Goal: Task Accomplishment & Management: Complete application form

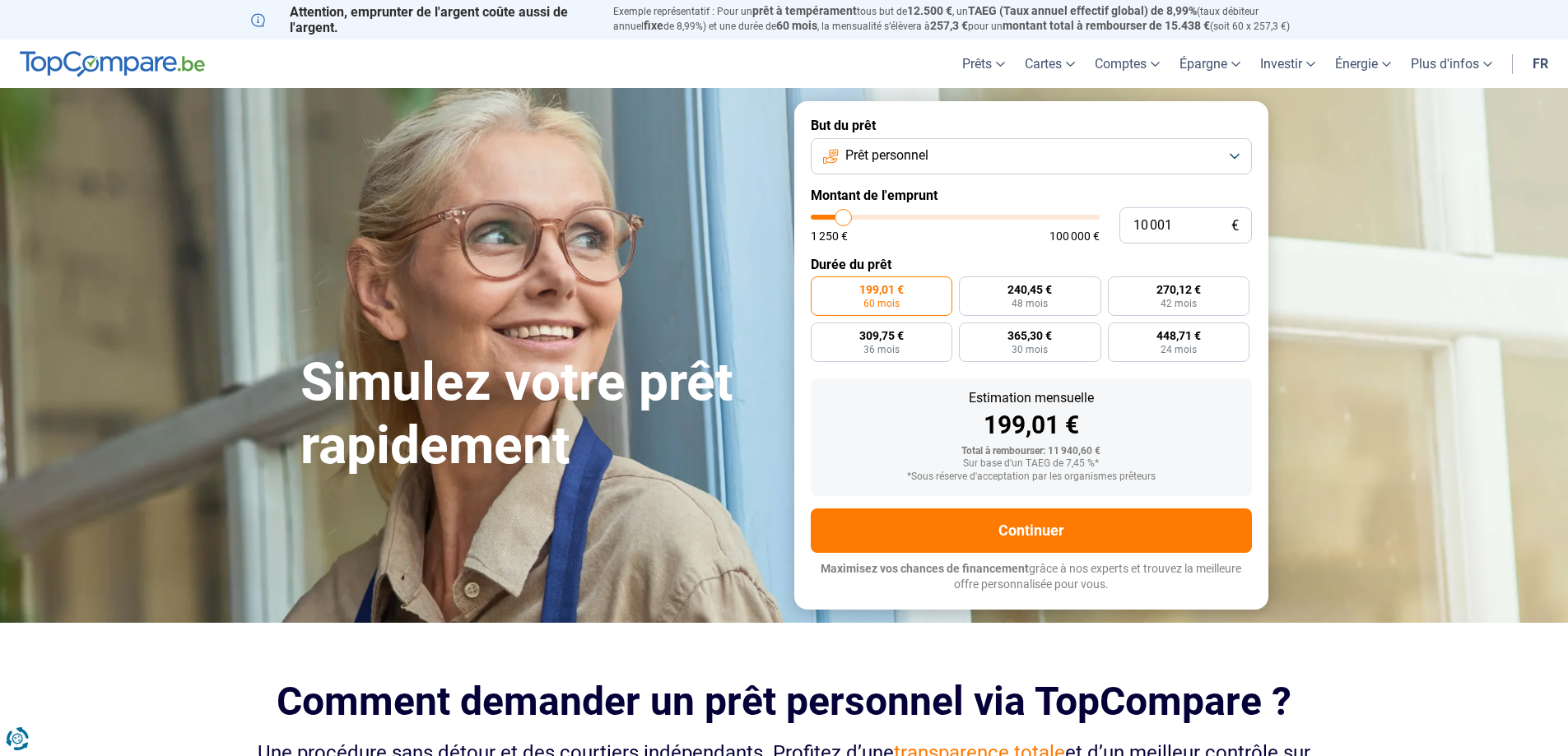
type input "24 750"
type input "24750"
click at [884, 216] on input "range" at bounding box center [955, 217] width 289 height 5
radio input "false"
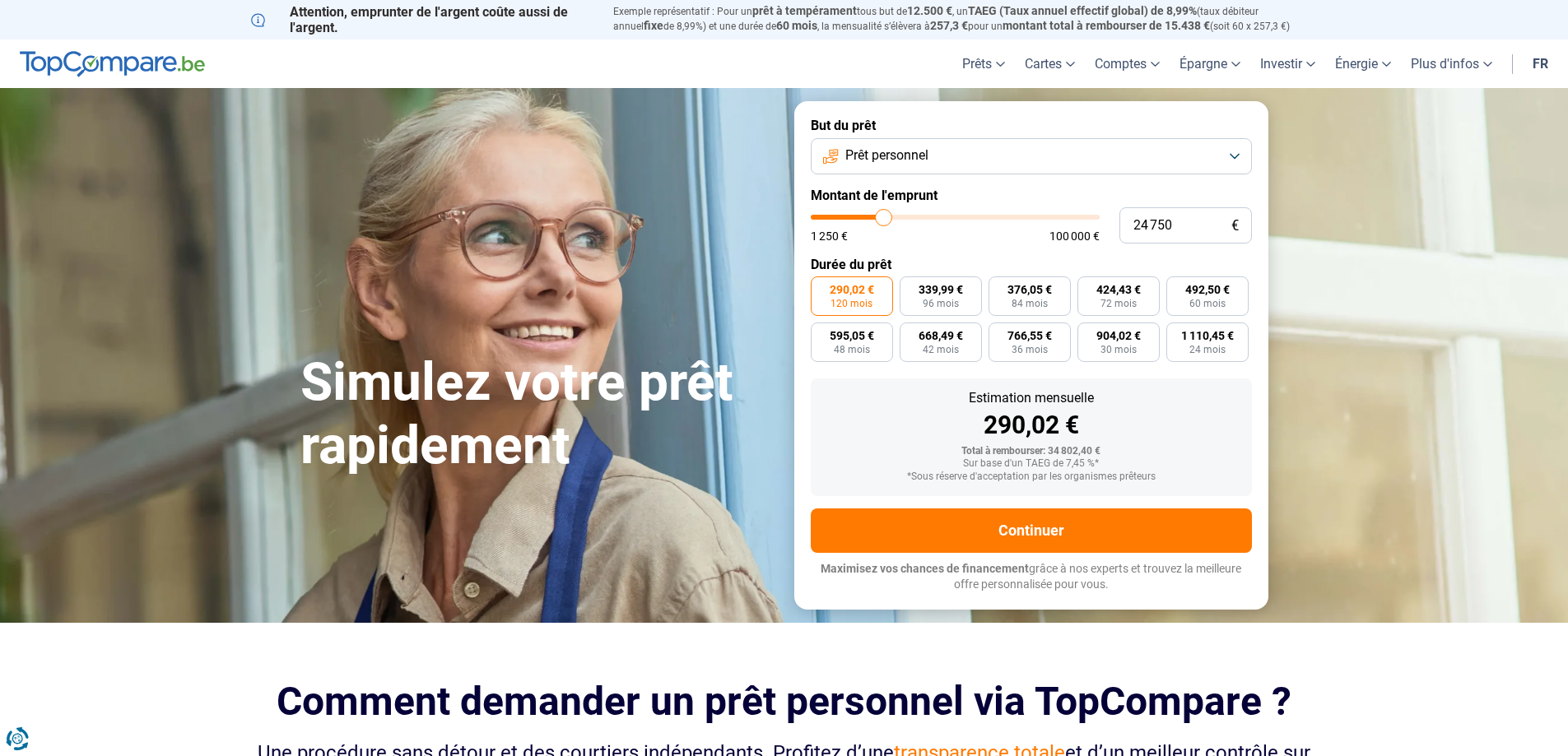
type input "31 750"
type input "31750"
click at [903, 216] on input "range" at bounding box center [955, 217] width 289 height 5
type input "36 500"
type input "36500"
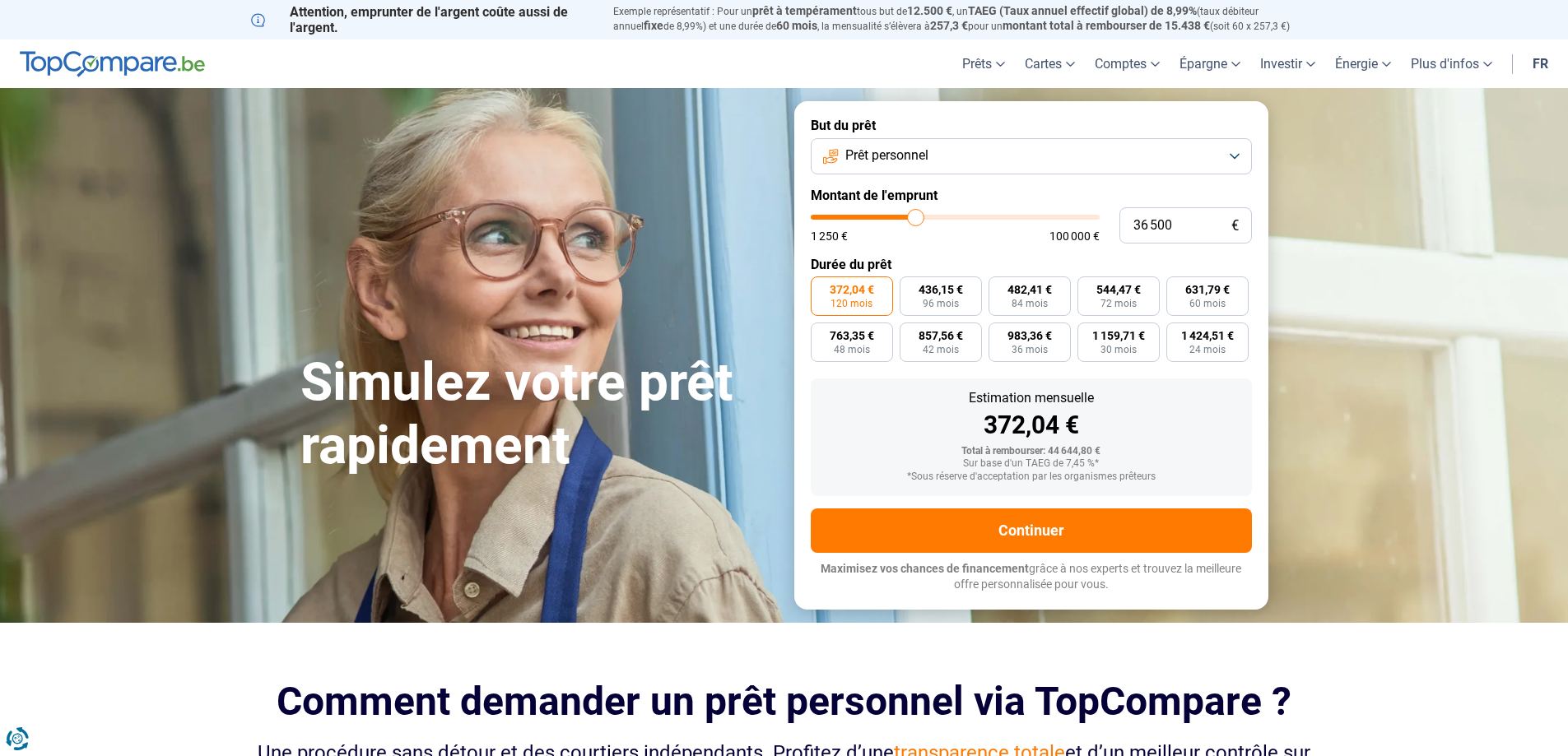
click at [916, 216] on input "range" at bounding box center [955, 217] width 289 height 5
type input "36 250"
type input "36250"
type input "35 750"
type input "35750"
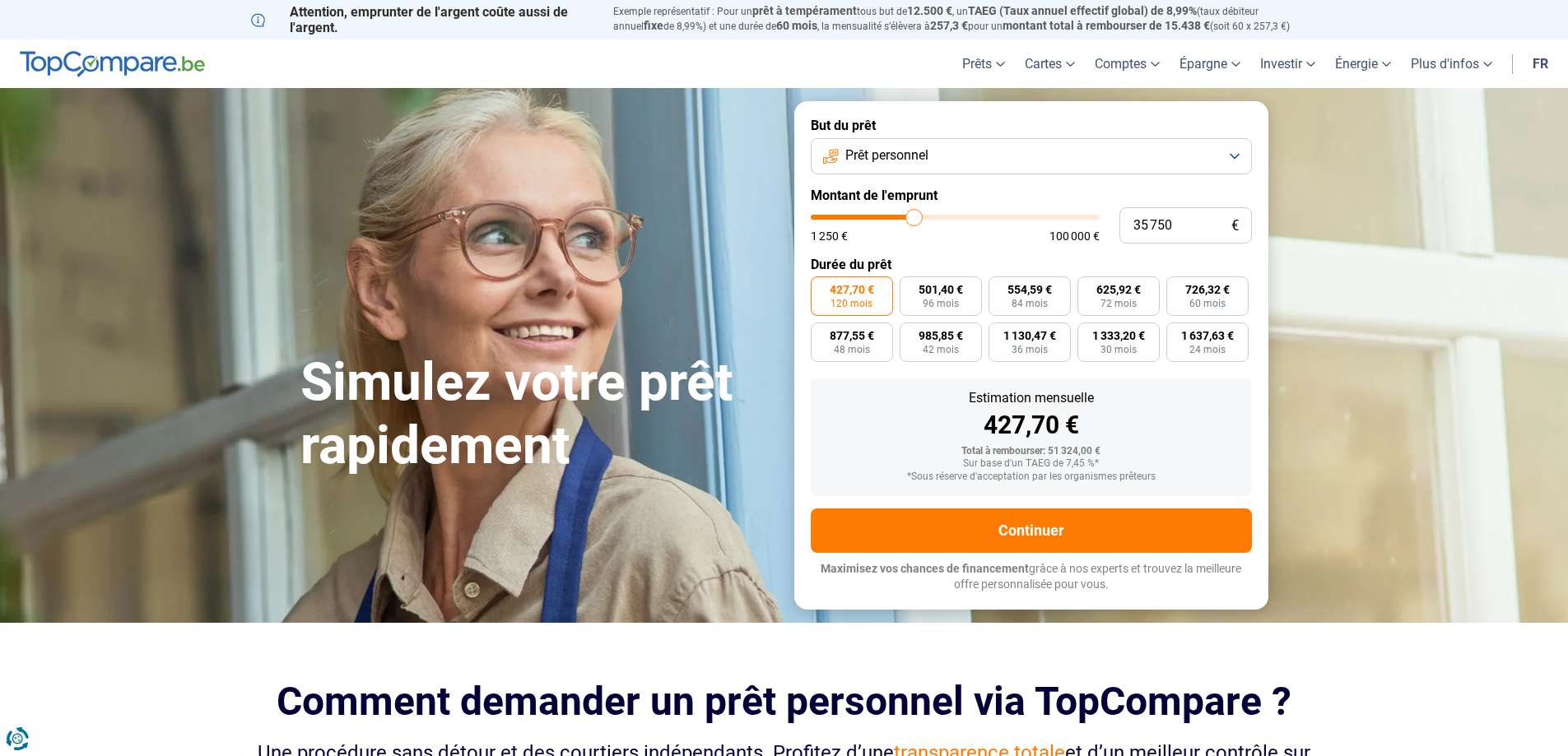
type input "35 500"
type input "35500"
type input "35 250"
type input "35250"
type input "35 000"
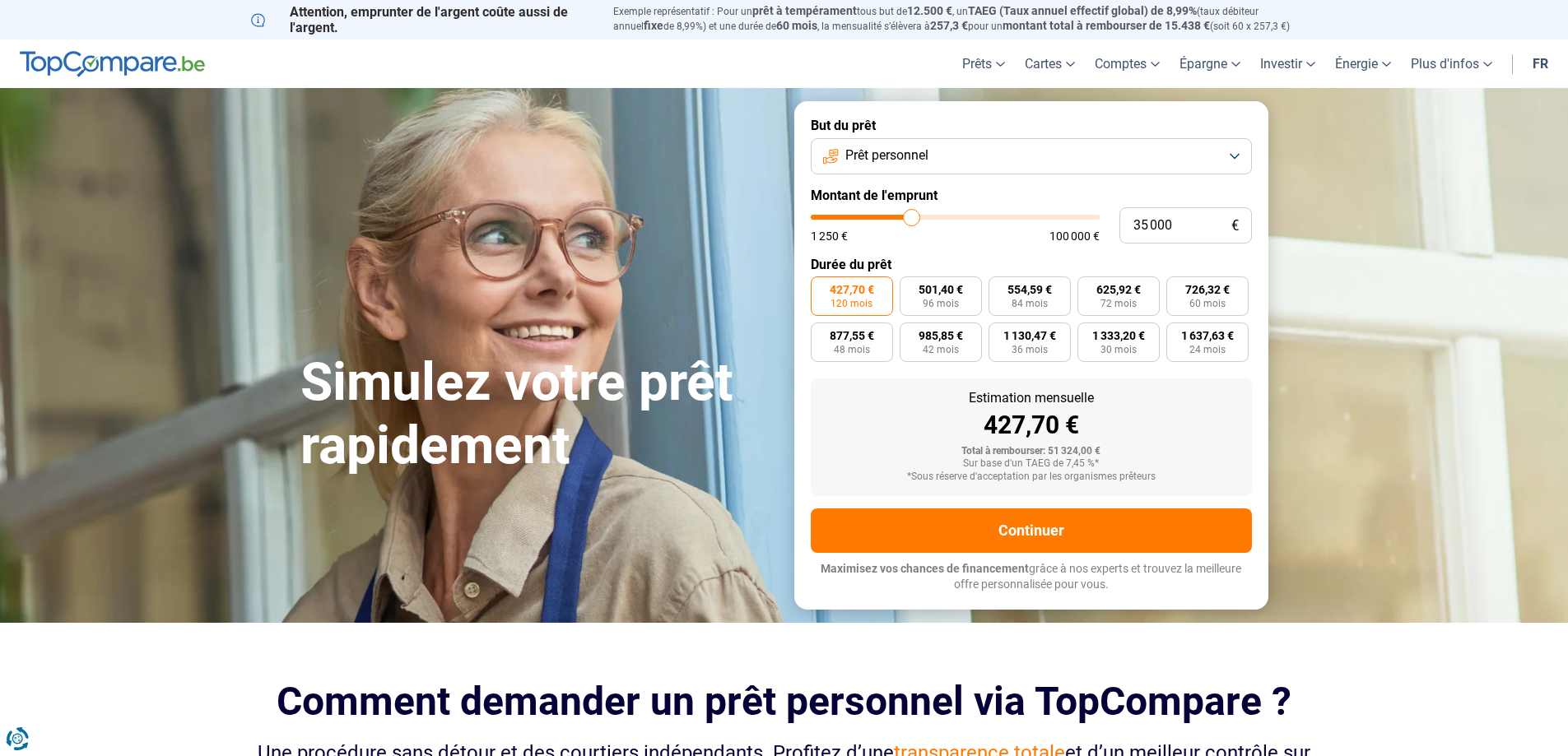
type input "35000"
click at [912, 215] on input "range" at bounding box center [955, 217] width 289 height 5
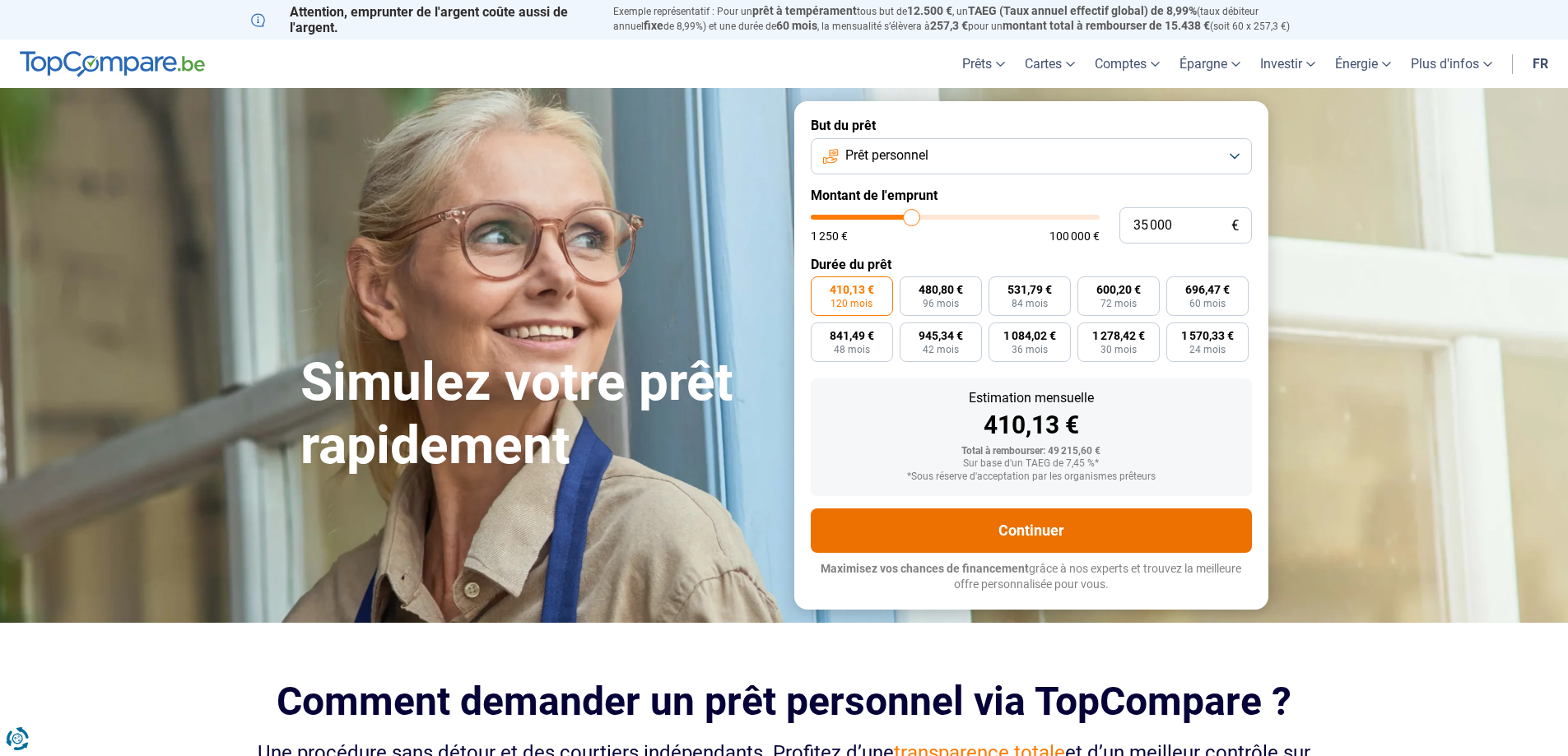
click at [1034, 533] on button "Continuer" at bounding box center [1031, 530] width 441 height 45
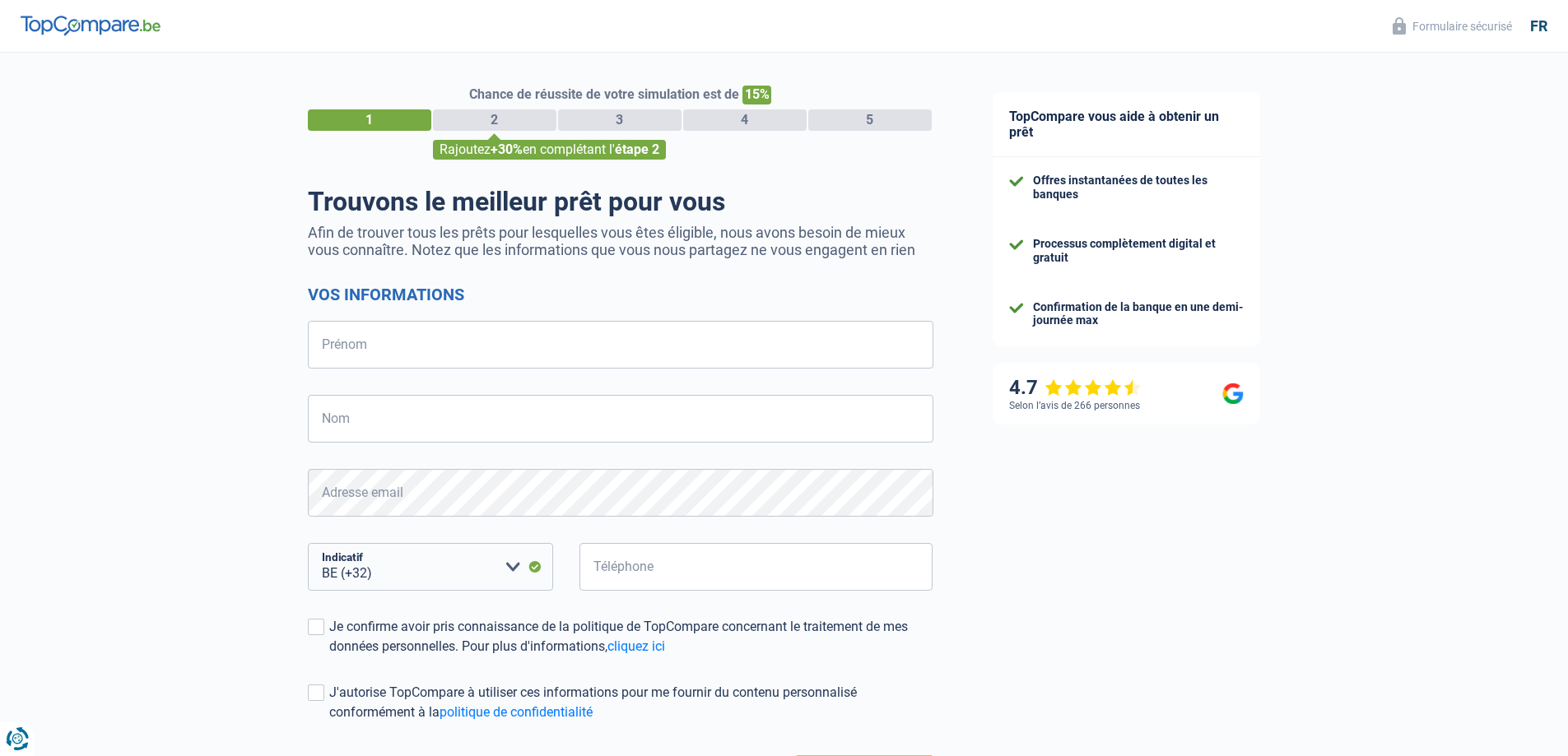
select select "32"
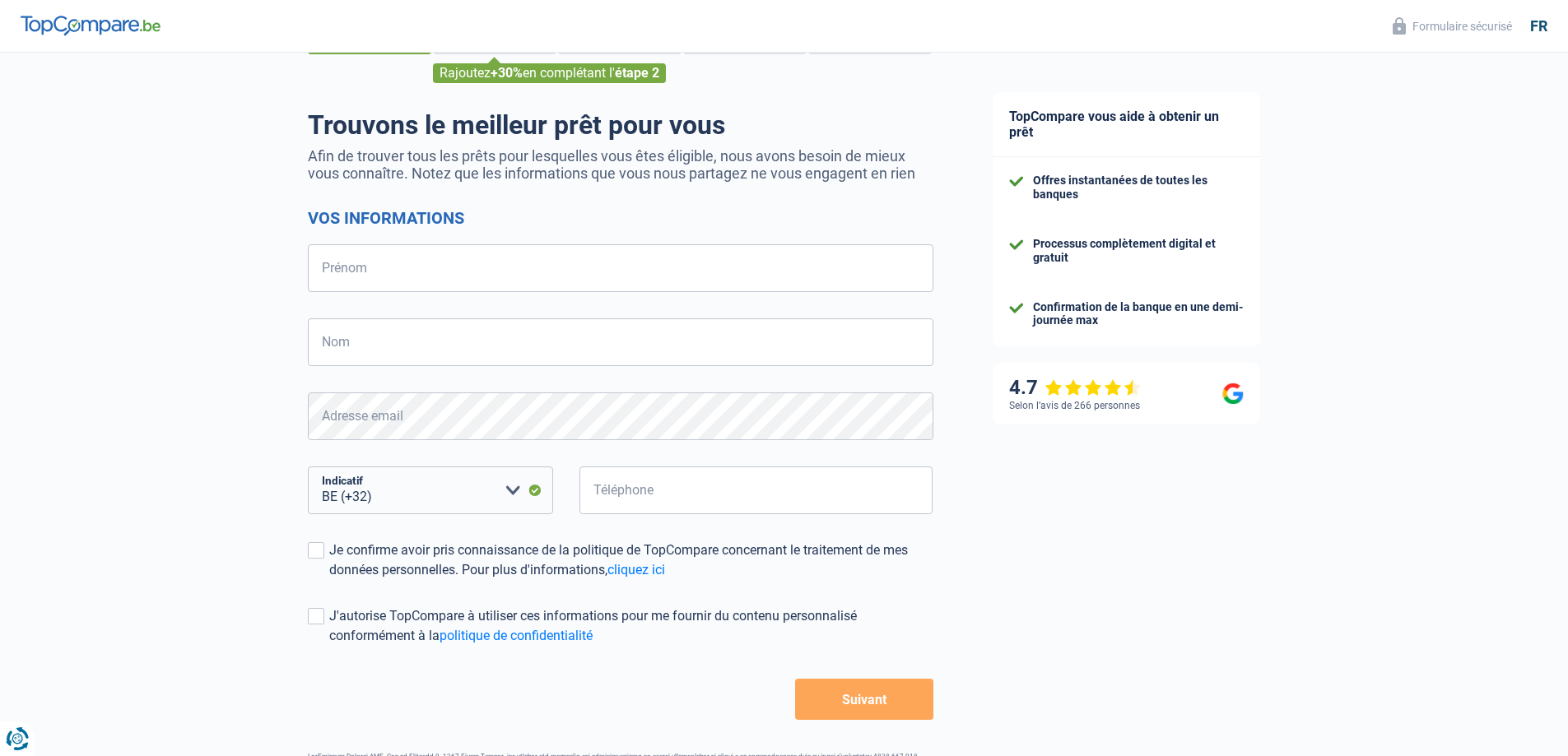
scroll to position [82, 0]
